Goal: Navigation & Orientation: Find specific page/section

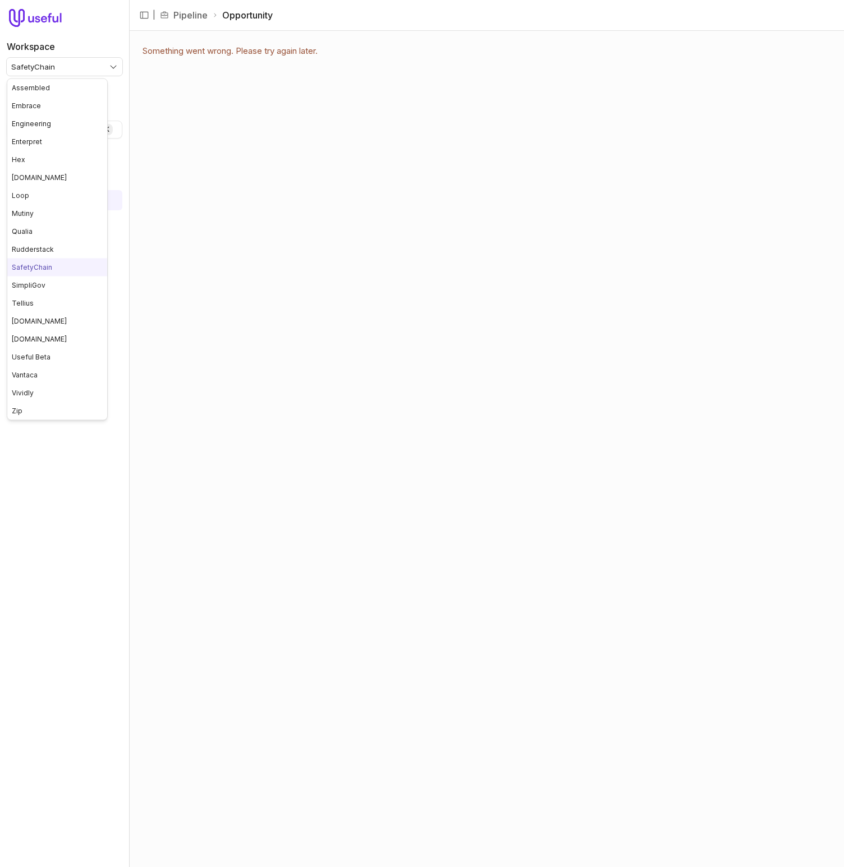
click at [79, 70] on html "Workspace SafetyChain Quick search... ⌘ K Deals Pipeline Open Opportunities Mee…" at bounding box center [422, 433] width 844 height 867
drag, startPoint x: 59, startPoint y: 369, endPoint x: 244, endPoint y: 9, distance: 404.5
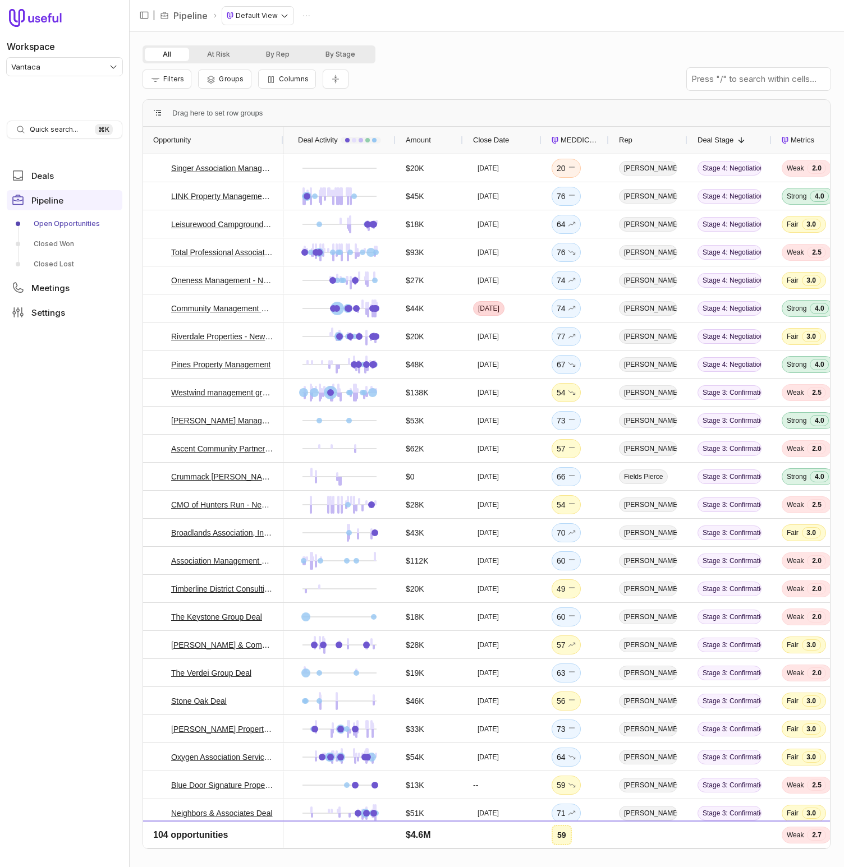
click at [604, 95] on div "All At Risk By Rep By Stage Filters Groups Columns Drag here to set row groups …" at bounding box center [487, 449] width 688 height 809
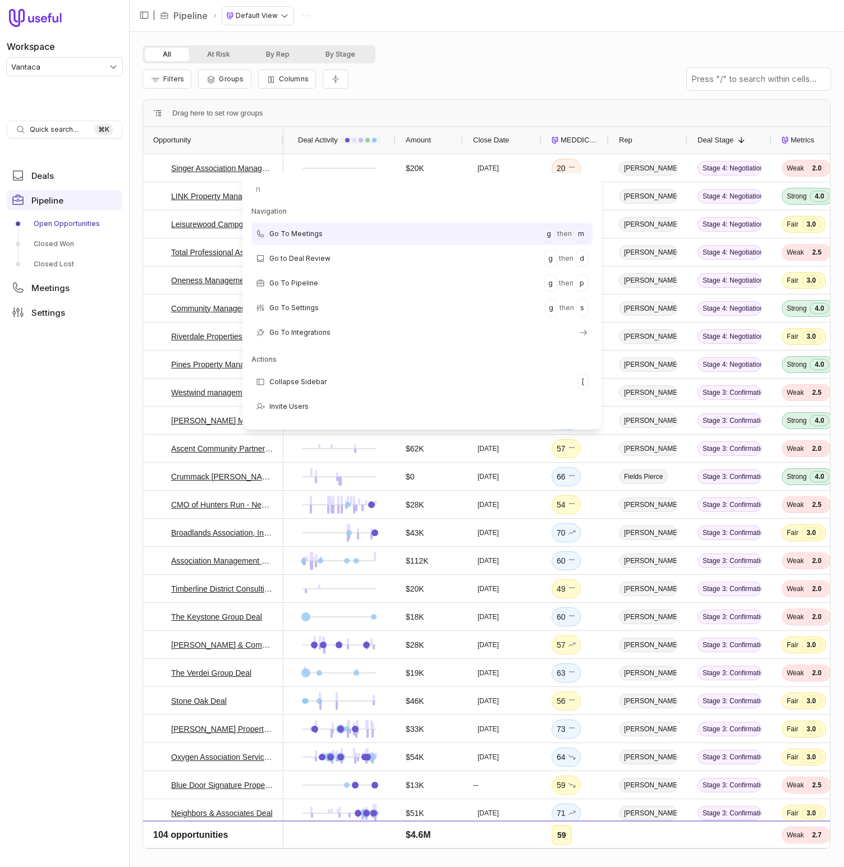
type input "ne"
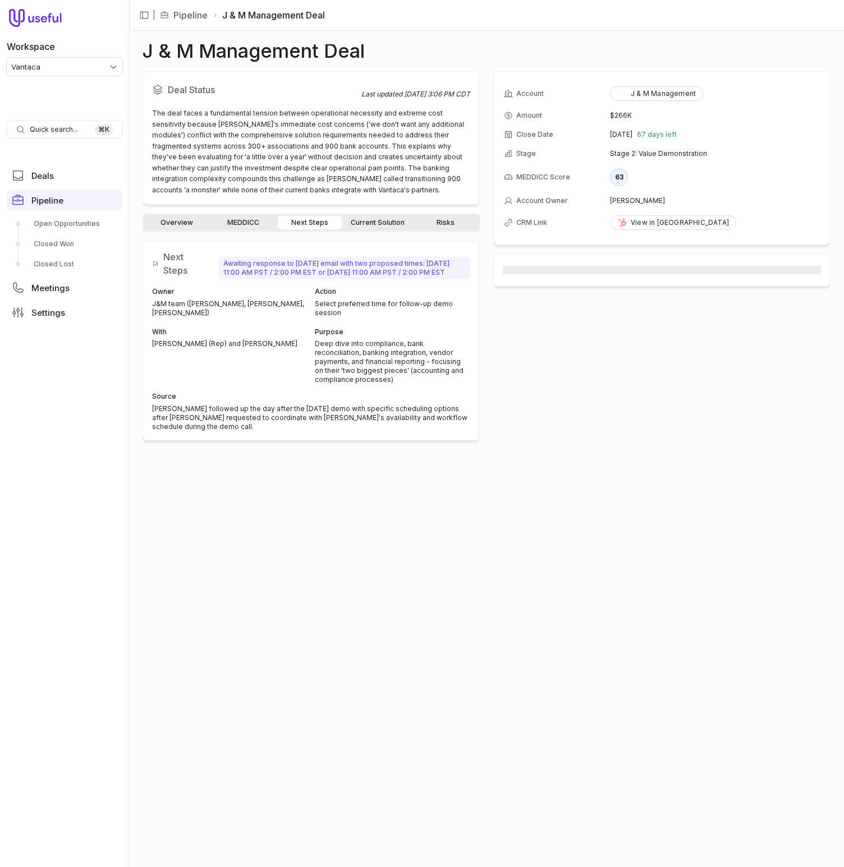
click at [374, 181] on div "The deal faces a fundamental tension between operational necessity and extreme …" at bounding box center [311, 152] width 318 height 88
